Goal: Transaction & Acquisition: Purchase product/service

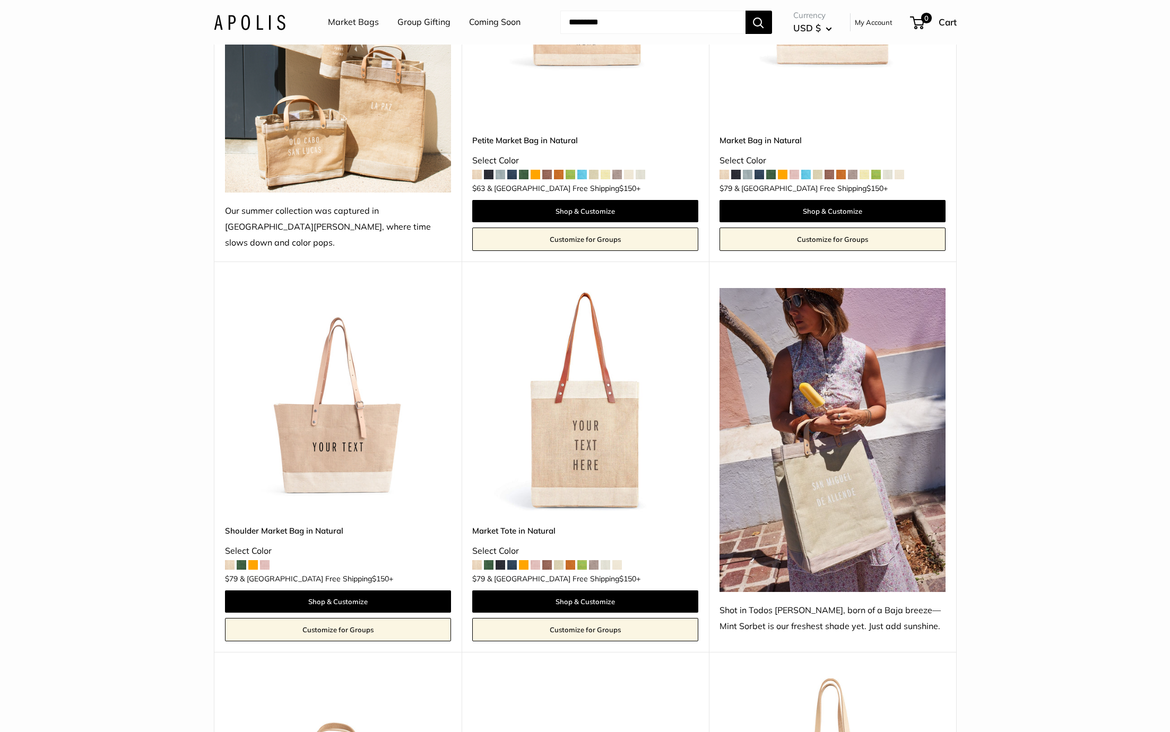
scroll to position [387, 0]
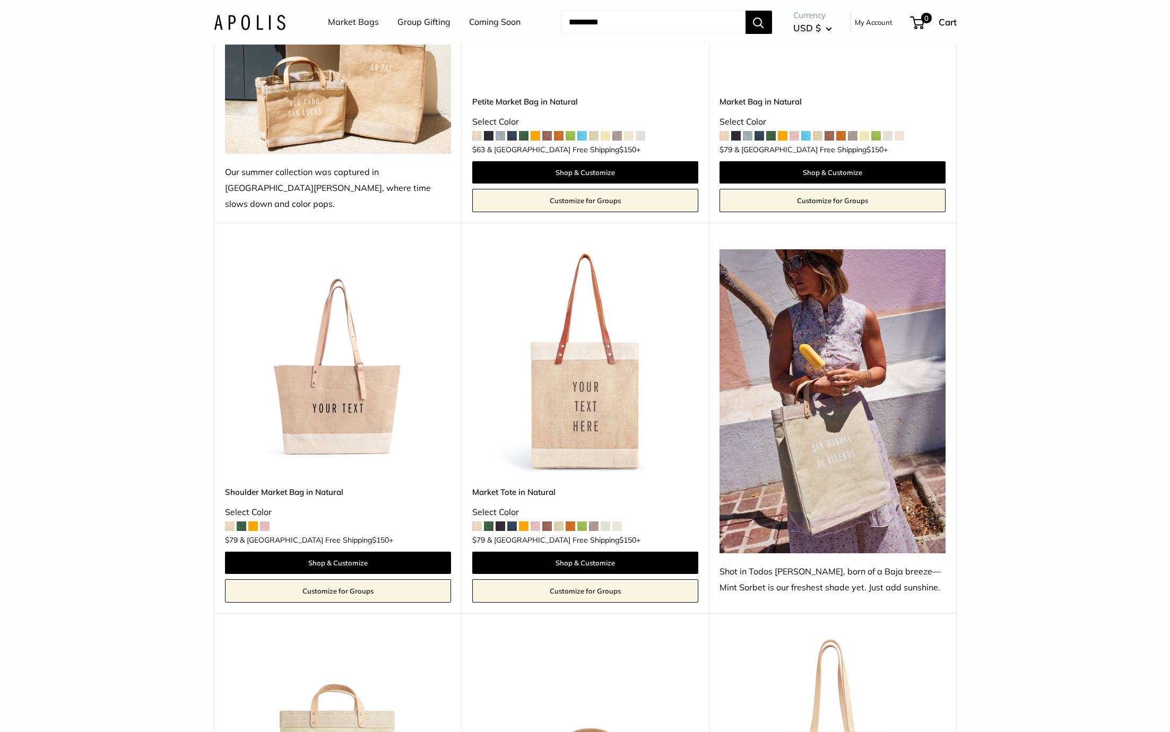
click at [0, 0] on img at bounding box center [0, 0] width 0 height 0
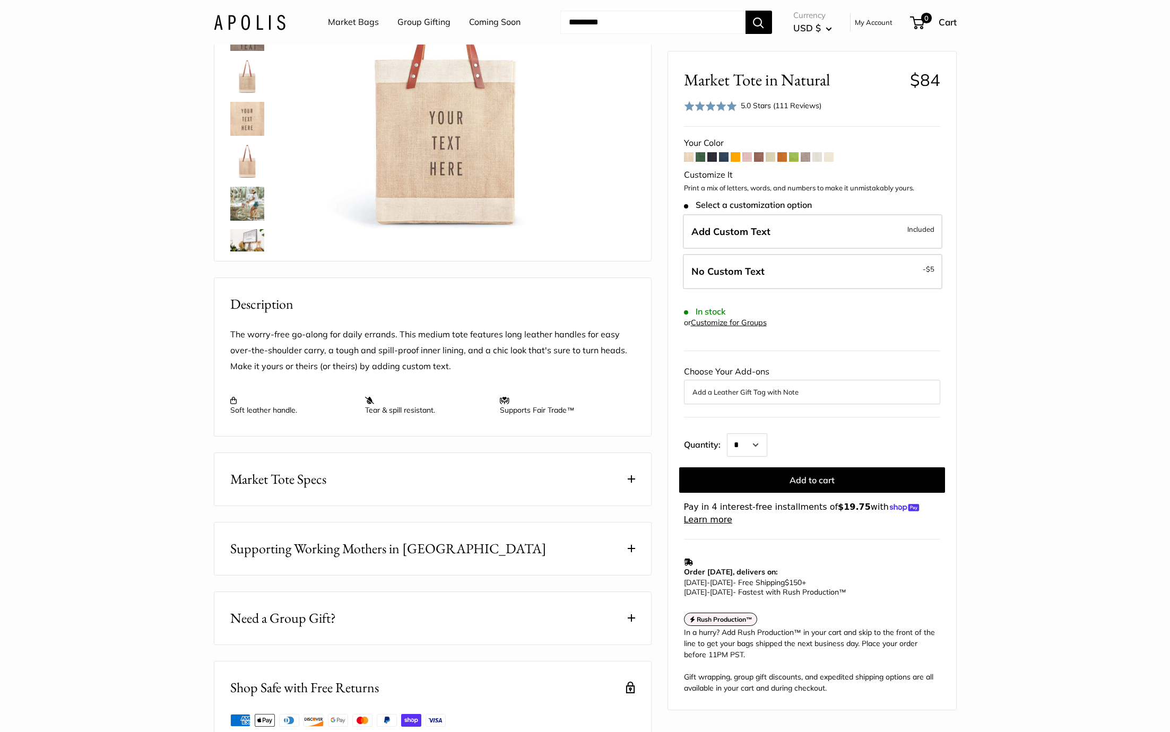
scroll to position [449, 0]
click at [243, 162] on div at bounding box center [251, 92] width 51 height 318
click at [248, 140] on img at bounding box center [247, 144] width 34 height 34
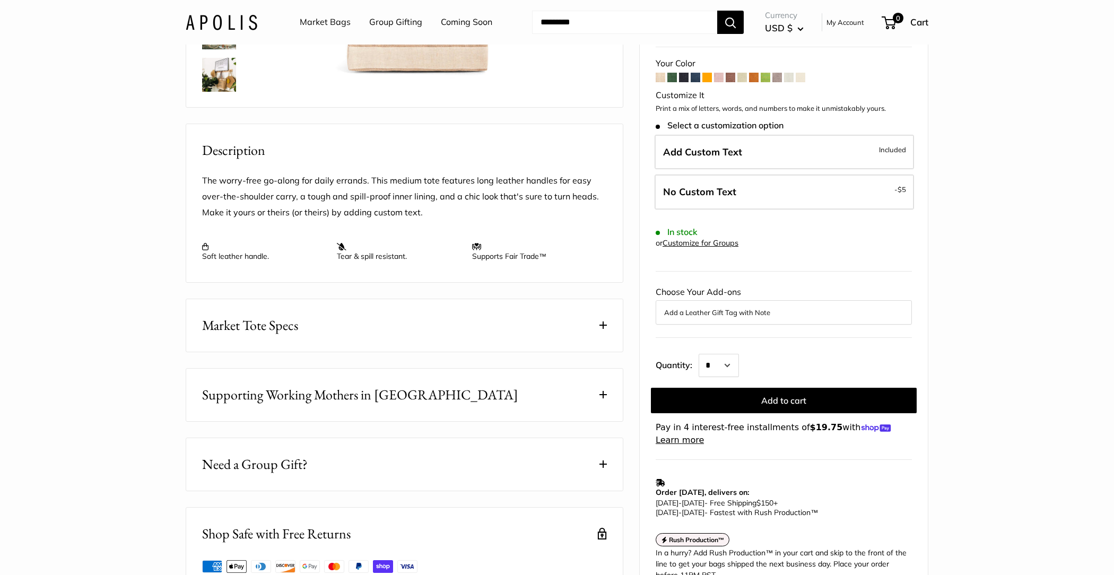
scroll to position [0, 0]
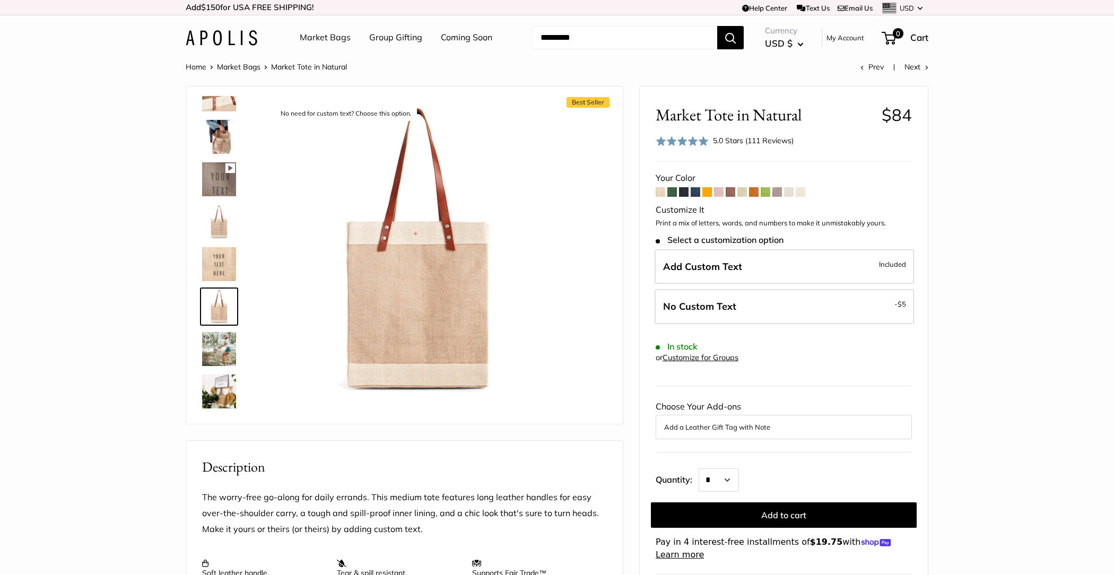
drag, startPoint x: 290, startPoint y: 183, endPoint x: 441, endPoint y: 55, distance: 198.1
